Goal: Task Accomplishment & Management: Use online tool/utility

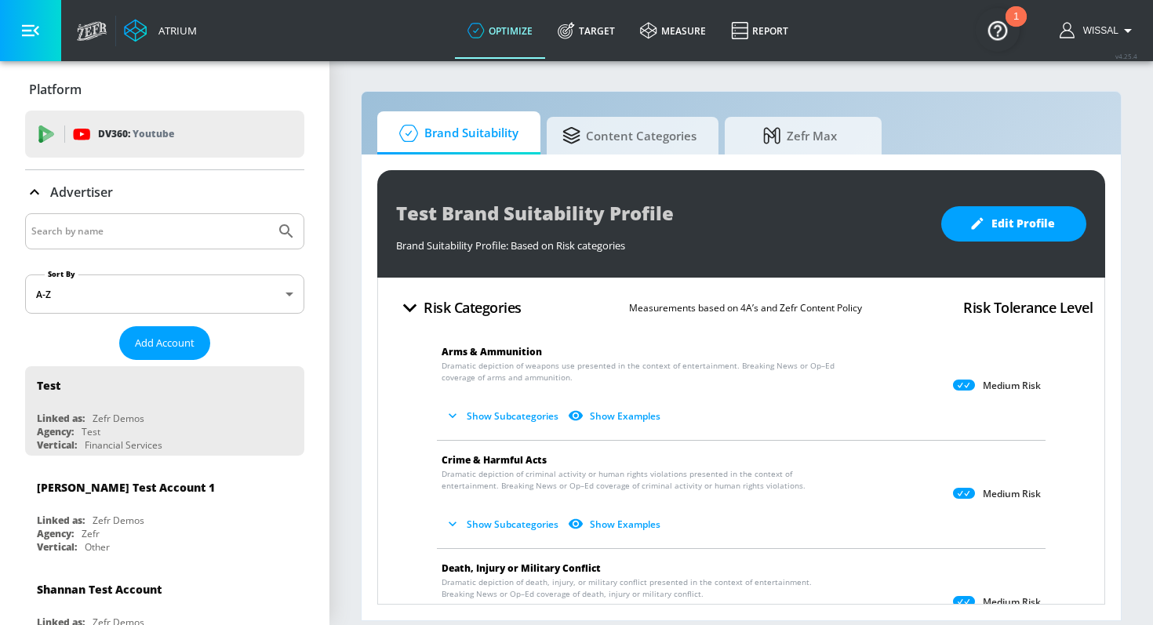
click at [136, 232] on input "Search by name" at bounding box center [150, 231] width 238 height 20
type input "ga"
click at [269, 214] on button "Submit Search" at bounding box center [286, 231] width 35 height 35
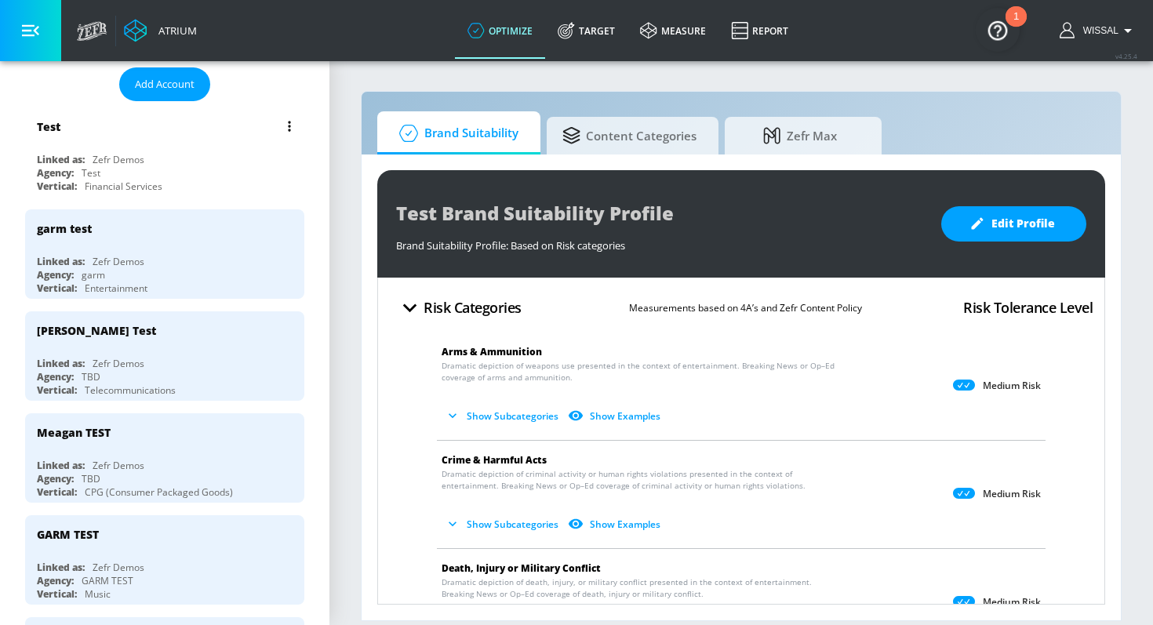
scroll to position [262, 0]
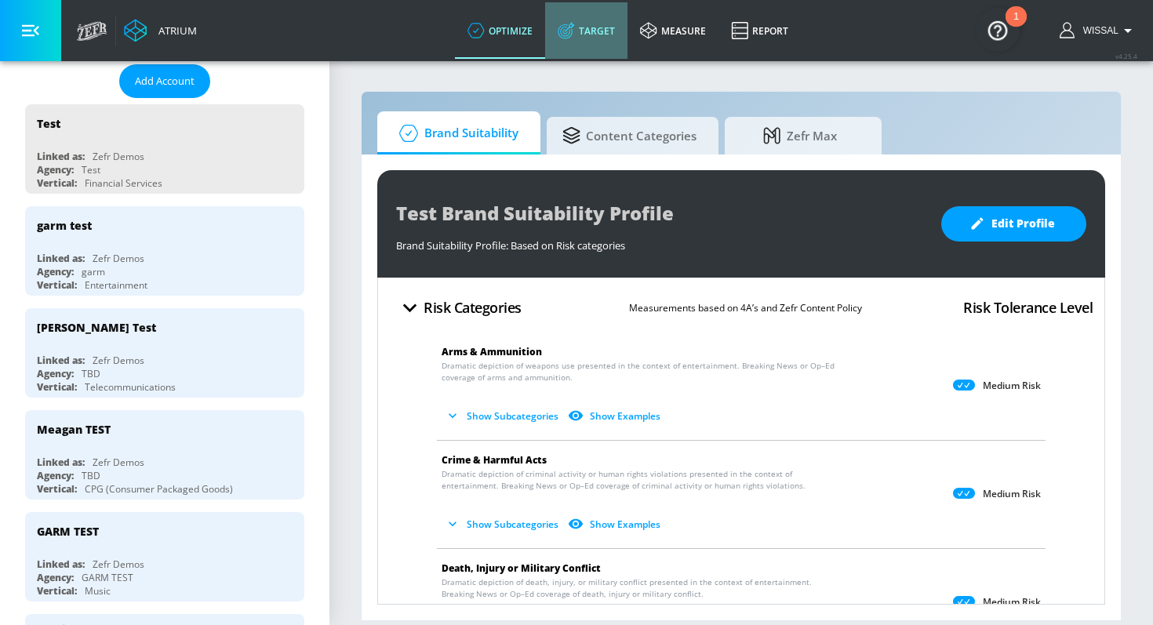
click at [576, 35] on link "Target" at bounding box center [586, 30] width 82 height 56
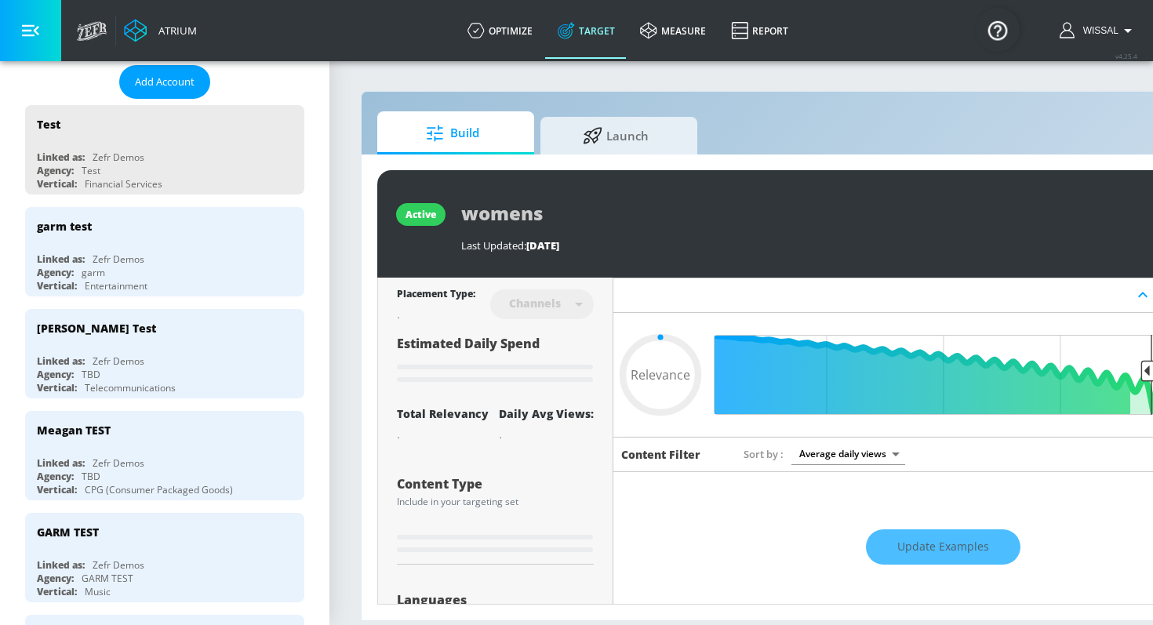
type input "0.05"
click at [597, 128] on icon at bounding box center [593, 133] width 20 height 17
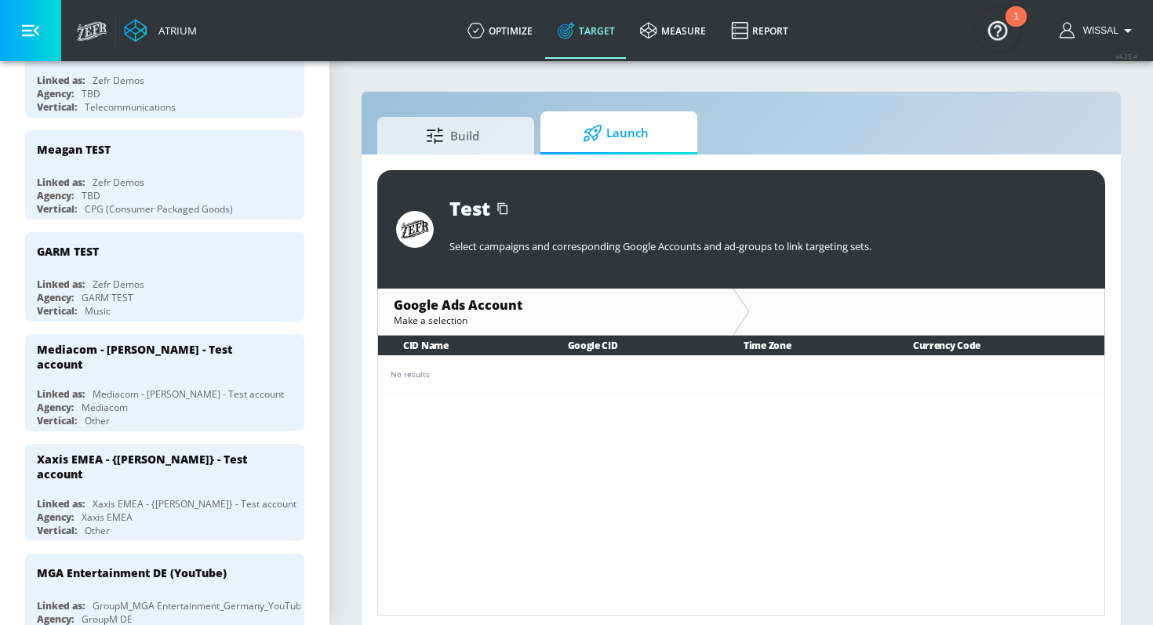
scroll to position [1011, 0]
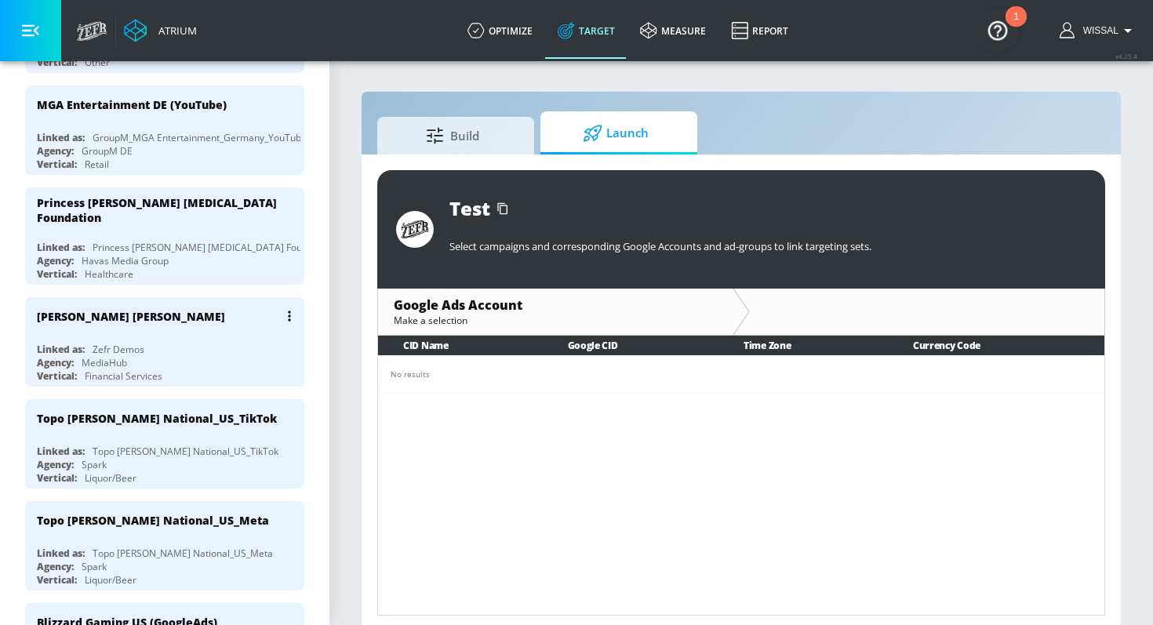
click at [198, 309] on div "[PERSON_NAME] [PERSON_NAME] Linked as: Zefr Demos Agency: MediaHub Vertical: Fi…" at bounding box center [164, 341] width 279 height 89
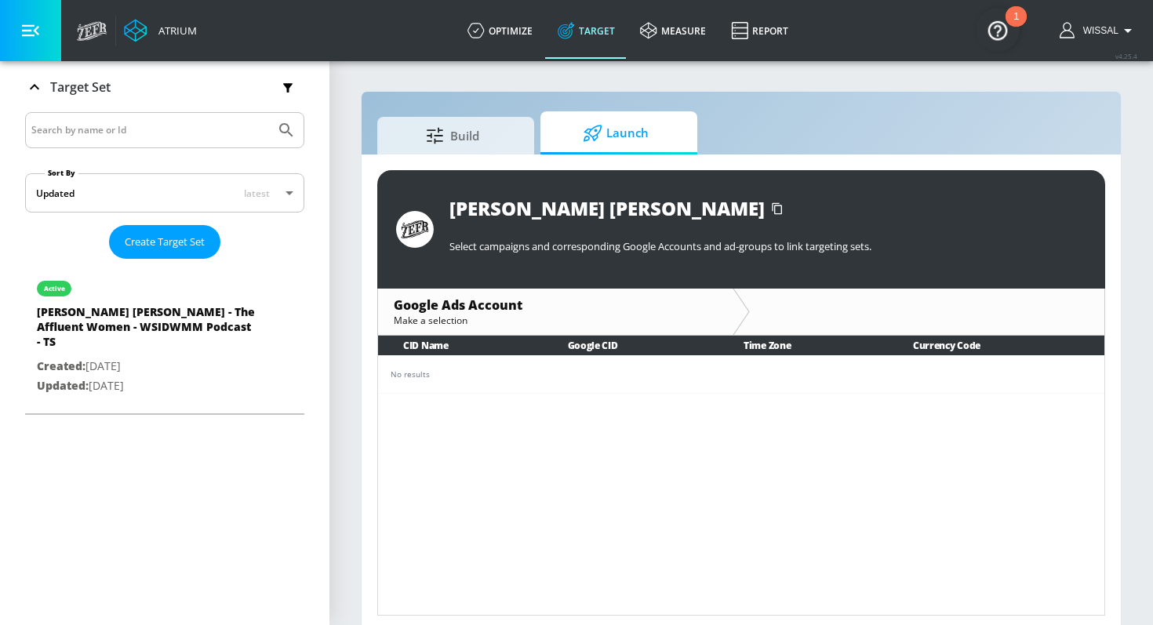
scroll to position [255, 0]
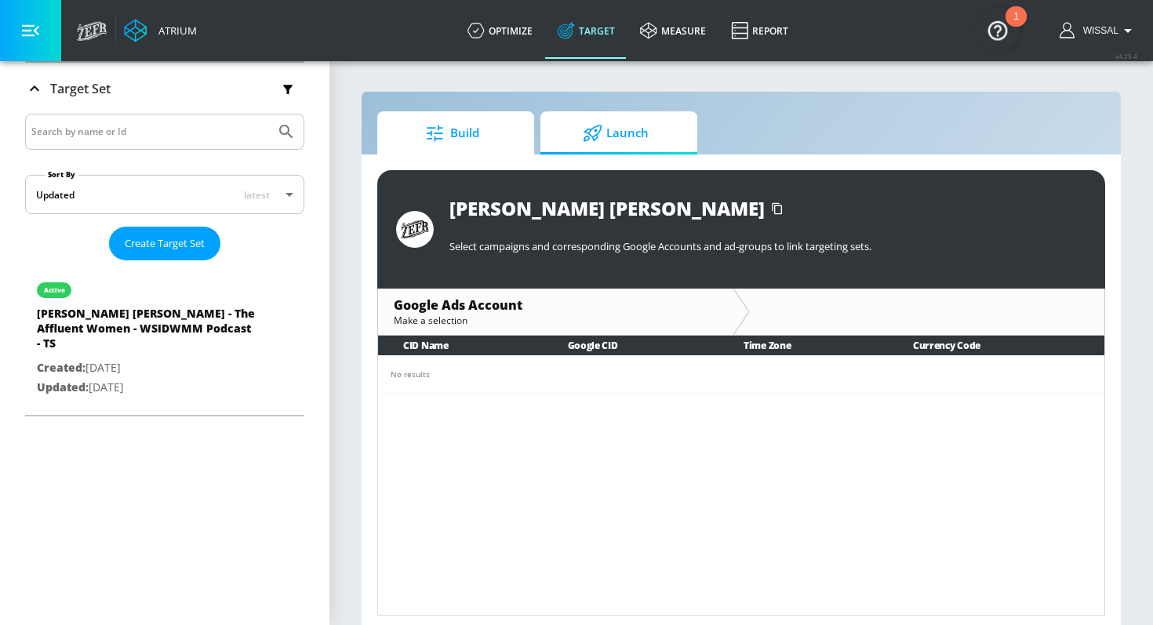
click at [473, 140] on span "Build" at bounding box center [452, 133] width 119 height 38
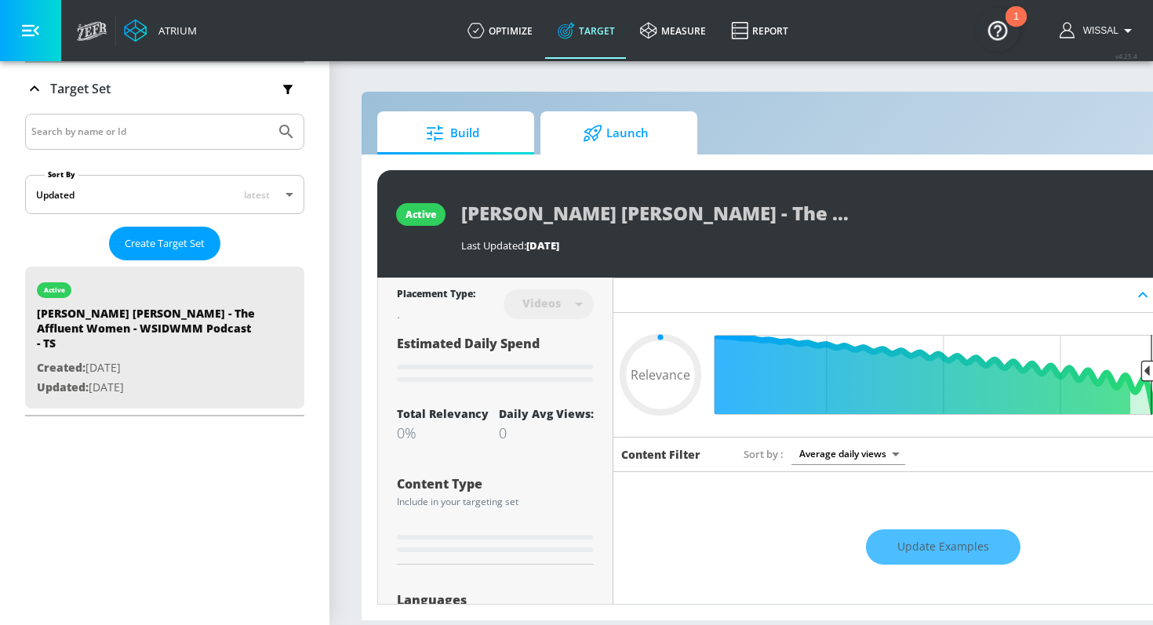
type input "0.05"
click at [568, 128] on span "Launch" at bounding box center [615, 133] width 119 height 38
